Goal: Task Accomplishment & Management: Complete application form

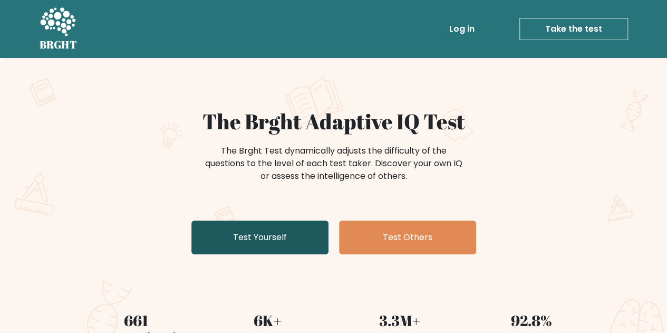
drag, startPoint x: 0, startPoint y: 0, endPoint x: 283, endPoint y: 235, distance: 367.5
click at [283, 235] on link "Test Yourself" at bounding box center [259, 237] width 137 height 34
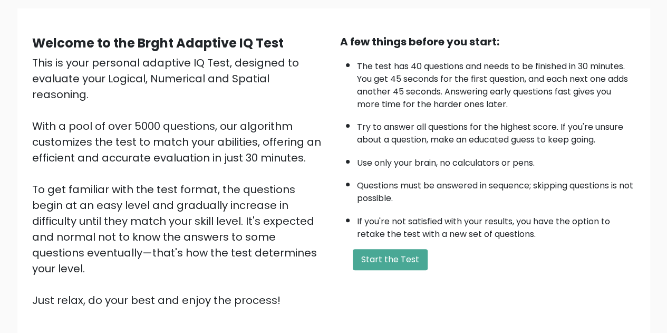
scroll to position [77, 0]
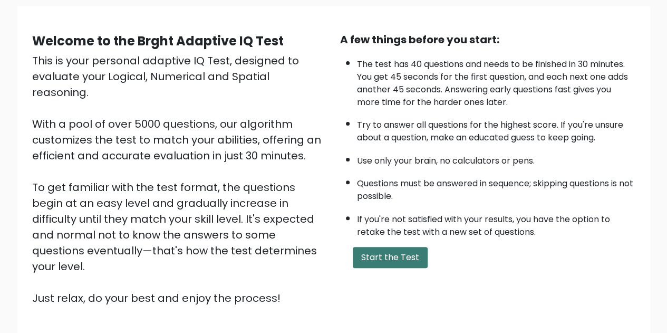
click at [387, 254] on button "Start the Test" at bounding box center [390, 257] width 75 height 21
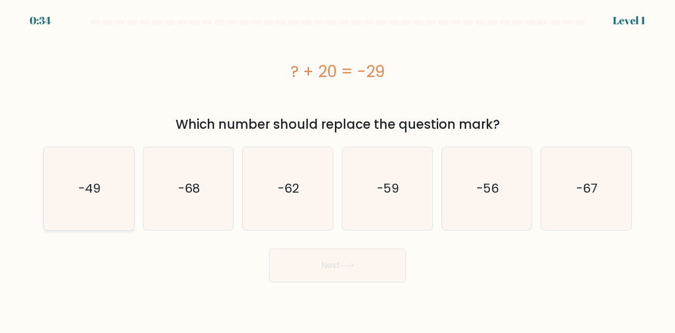
click at [92, 200] on icon "-49" at bounding box center [88, 188] width 83 height 83
click at [338, 169] on input "a. -49" at bounding box center [338, 168] width 1 height 3
radio input "true"
click at [308, 260] on button "Next" at bounding box center [337, 265] width 137 height 34
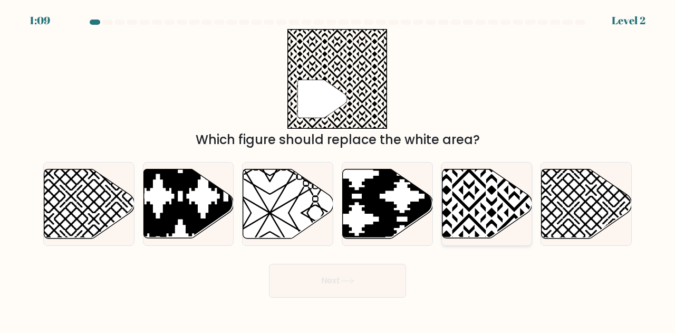
click at [481, 212] on icon at bounding box center [487, 203] width 90 height 69
click at [338, 169] on input "e." at bounding box center [338, 168] width 1 height 3
radio input "true"
click at [332, 276] on button "Next" at bounding box center [337, 281] width 137 height 34
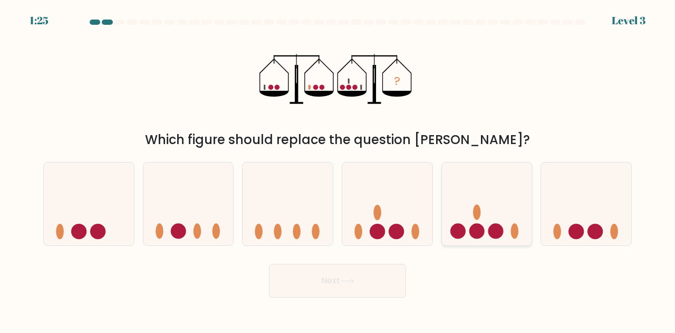
click at [478, 225] on circle at bounding box center [476, 231] width 15 height 15
click at [338, 169] on input "e." at bounding box center [338, 168] width 1 height 3
radio input "true"
click at [366, 281] on button "Next" at bounding box center [337, 281] width 137 height 34
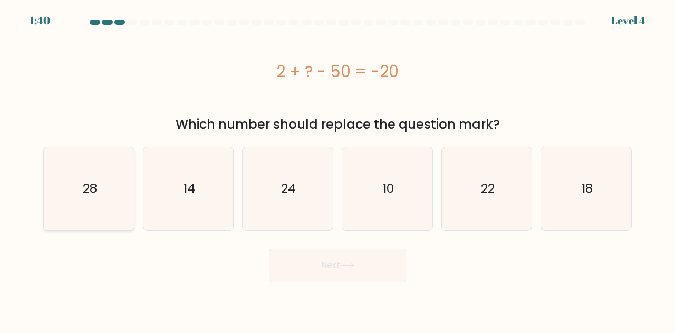
drag, startPoint x: 105, startPoint y: 175, endPoint x: 66, endPoint y: 178, distance: 39.7
click at [66, 178] on icon "28" at bounding box center [88, 188] width 83 height 83
click at [338, 169] on input "a. 28" at bounding box center [338, 168] width 1 height 3
radio input "true"
click at [301, 260] on button "Next" at bounding box center [337, 265] width 137 height 34
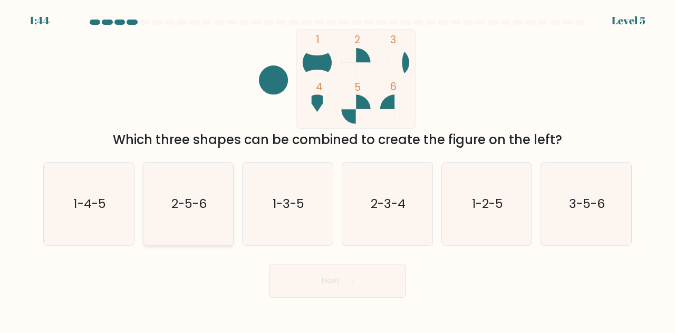
click at [190, 232] on icon "2-5-6" at bounding box center [188, 203] width 83 height 83
click at [338, 169] on input "b. 2-5-6" at bounding box center [338, 168] width 1 height 3
radio input "true"
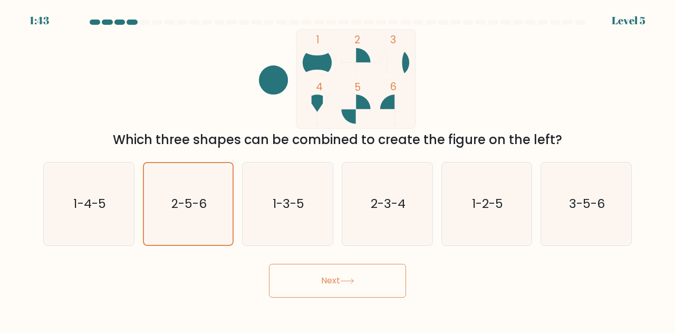
click at [324, 276] on button "Next" at bounding box center [337, 281] width 137 height 34
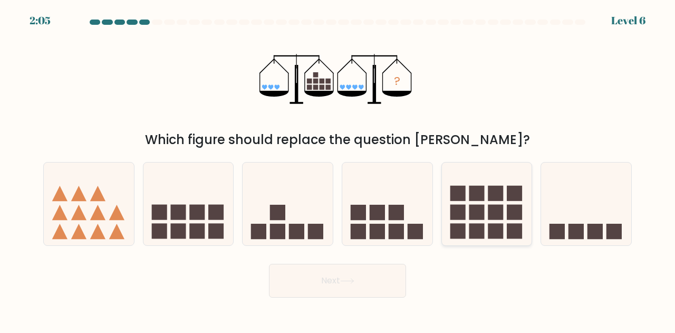
click at [498, 220] on rect at bounding box center [495, 212] width 15 height 15
click at [338, 169] on input "e." at bounding box center [338, 168] width 1 height 3
radio input "true"
click at [345, 277] on button "Next" at bounding box center [337, 281] width 137 height 34
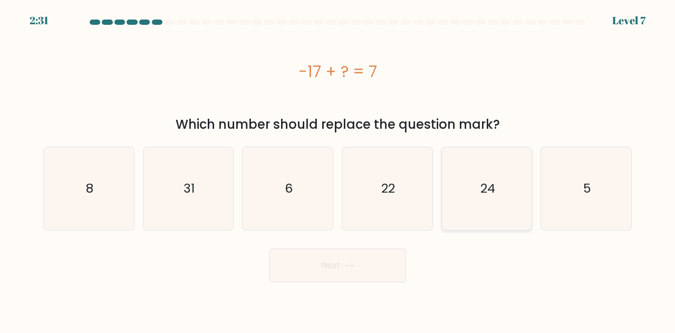
click at [479, 200] on icon "24" at bounding box center [487, 188] width 83 height 83
click at [338, 169] on input "e. 24" at bounding box center [338, 168] width 1 height 3
radio input "true"
click at [338, 267] on button "Next" at bounding box center [337, 265] width 137 height 34
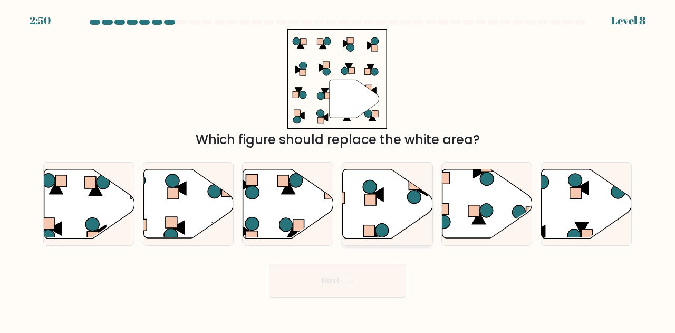
click at [383, 232] on icon at bounding box center [382, 231] width 13 height 14
click at [338, 169] on input "d." at bounding box center [338, 168] width 1 height 3
radio input "true"
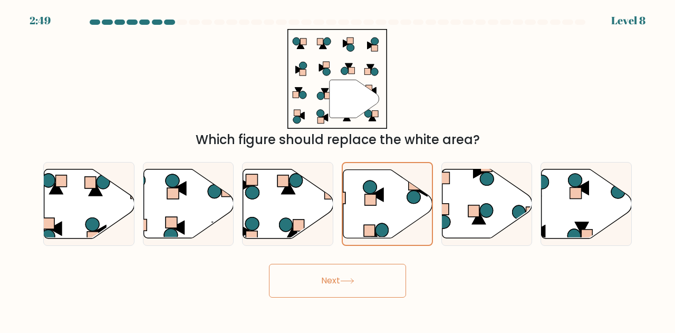
click at [354, 283] on icon at bounding box center [347, 281] width 14 height 6
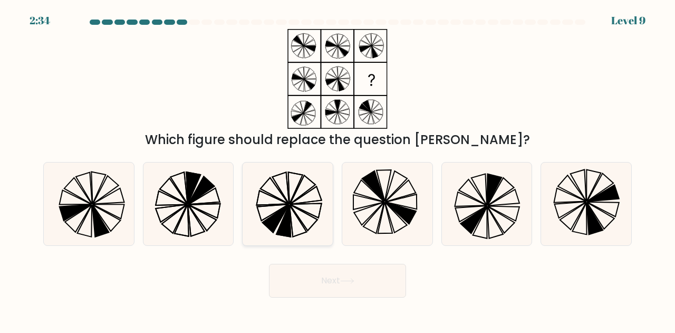
click at [309, 207] on icon at bounding box center [287, 203] width 83 height 83
click at [338, 169] on input "c." at bounding box center [338, 168] width 1 height 3
radio input "true"
click at [347, 276] on button "Next" at bounding box center [337, 281] width 137 height 34
